Goal: Information Seeking & Learning: Learn about a topic

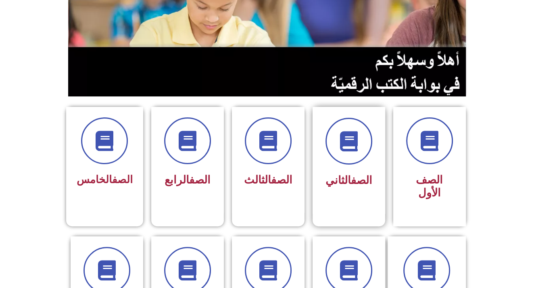
scroll to position [121, 0]
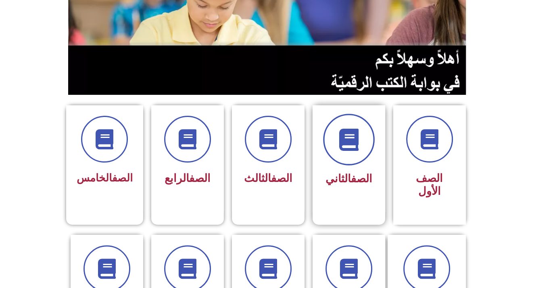
click at [331, 125] on div at bounding box center [349, 139] width 51 height 47
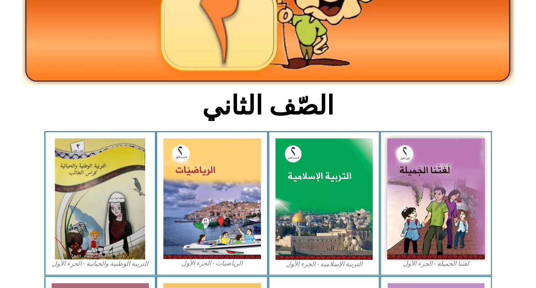
scroll to position [121, 0]
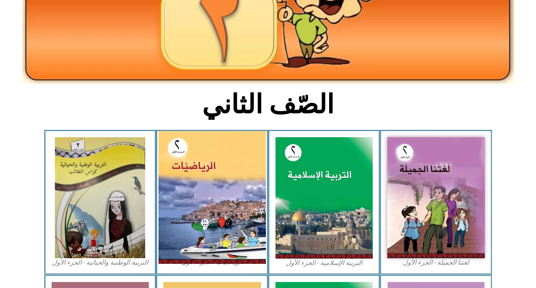
click at [200, 196] on img at bounding box center [212, 197] width 107 height 133
click at [238, 142] on img at bounding box center [212, 197] width 107 height 133
click at [184, 220] on img at bounding box center [212, 197] width 107 height 133
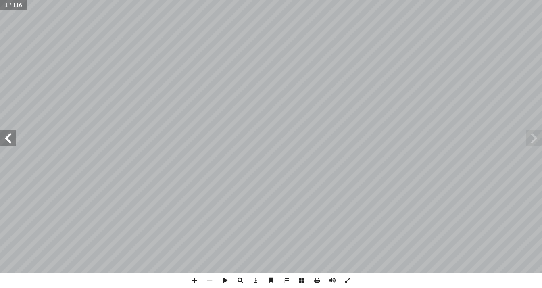
click at [13, 138] on span at bounding box center [8, 138] width 16 height 16
click at [13, 140] on span at bounding box center [8, 138] width 16 height 16
click at [13, 141] on span at bounding box center [8, 138] width 16 height 16
click at [15, 144] on span at bounding box center [8, 138] width 16 height 16
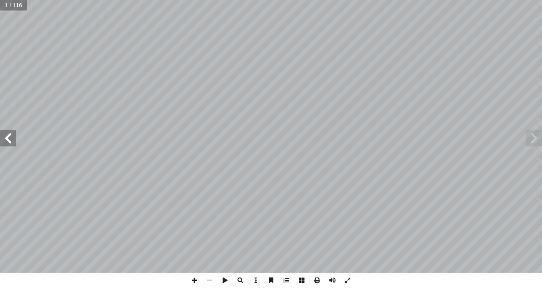
click at [15, 144] on span at bounding box center [8, 138] width 16 height 16
click at [16, 145] on div "الرياضيات ليف: أ ا فريق الت ) ً د. فطين مسعد (منسقا . ميسون بسيسو أ � .حاتم ريا…" at bounding box center [271, 136] width 542 height 273
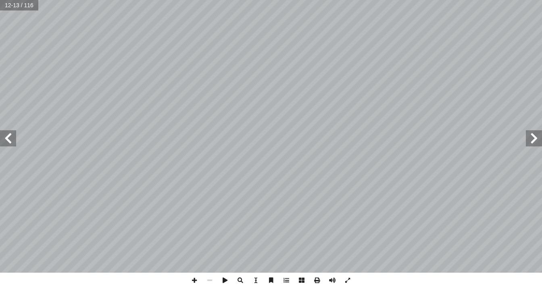
click at [15, 139] on span at bounding box center [8, 138] width 16 height 16
click at [14, 140] on span at bounding box center [8, 138] width 16 height 16
click at [16, 151] on div "٨ 38:0 * الحرارة: ُ ض ِّ خف ُ ت ُ دة البار ُ ادات ّ الكم 3 ِ علــى درجــة ً ارت…" at bounding box center [271, 136] width 542 height 273
click at [12, 139] on span at bounding box center [8, 138] width 16 height 16
click at [11, 140] on span at bounding box center [8, 138] width 16 height 16
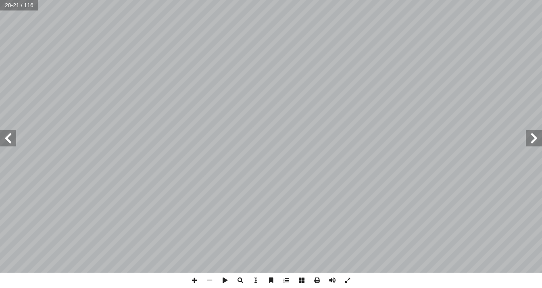
click at [13, 133] on span at bounding box center [8, 138] width 16 height 16
click at [13, 138] on span at bounding box center [8, 138] width 16 height 16
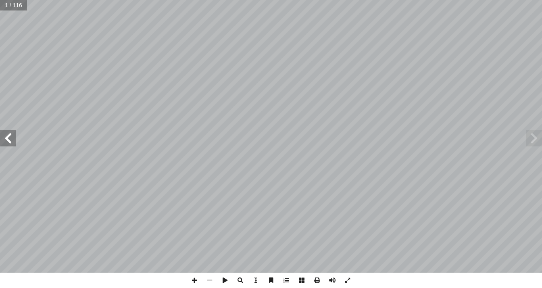
click at [13, 138] on span at bounding box center [8, 138] width 16 height 16
click at [13, 139] on span at bounding box center [8, 138] width 16 height 16
click at [15, 139] on span at bounding box center [8, 138] width 16 height 16
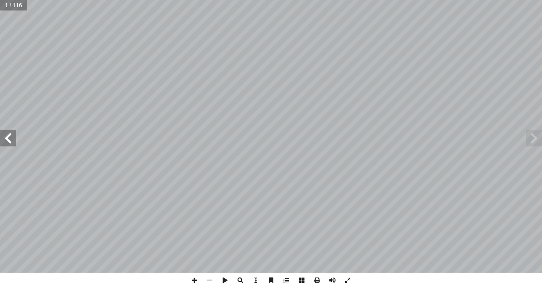
click at [15, 139] on span at bounding box center [8, 138] width 16 height 16
click at [16, 139] on div "الرياضيات ليف: أ ا فريق الت ) ً د. فطين مسعد (منسقا . ميسون بسيسو أ � .حاتم ريا…" at bounding box center [271, 136] width 542 height 273
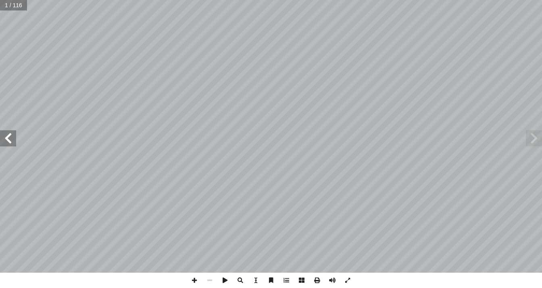
click at [12, 131] on span at bounding box center [8, 138] width 16 height 16
click at [13, 132] on span at bounding box center [8, 138] width 16 height 16
click at [13, 133] on span at bounding box center [8, 138] width 16 height 16
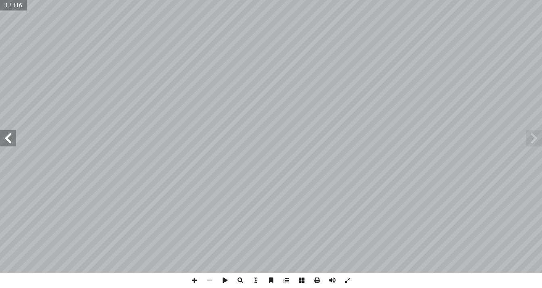
click at [13, 133] on span at bounding box center [8, 138] width 16 height 16
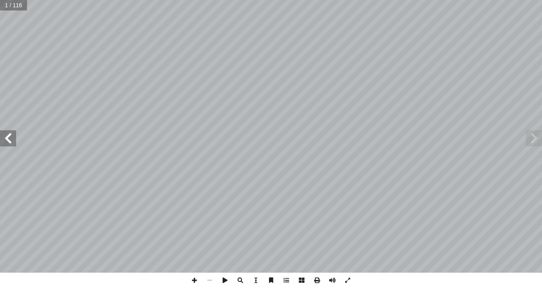
click at [13, 133] on span at bounding box center [8, 138] width 16 height 16
click at [13, 134] on span at bounding box center [8, 138] width 16 height 16
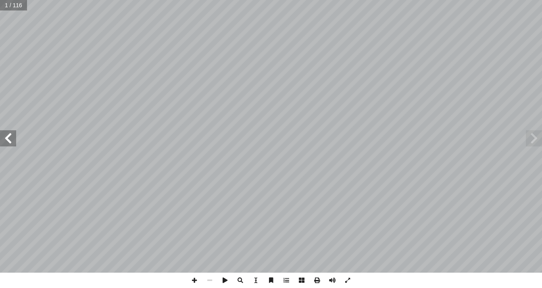
click at [13, 134] on span at bounding box center [8, 138] width 16 height 16
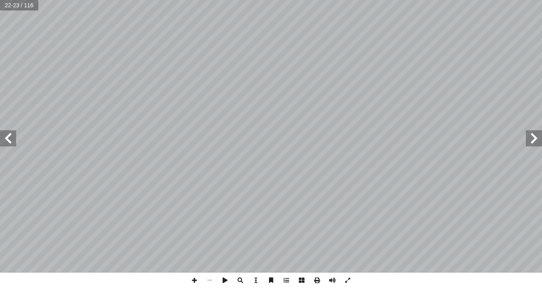
click at [13, 134] on span at bounding box center [8, 138] width 16 height 16
click at [542, 278] on div "26 تي: أ ا فيما ي ٌ مناسب َ بما هو َ الفراغ ُ ل ِ م ْ ك أ ا 7 ٩٠ = + ٤٠ 6 ٠ = +…" at bounding box center [271, 144] width 542 height 288
